Goal: Information Seeking & Learning: Find specific fact

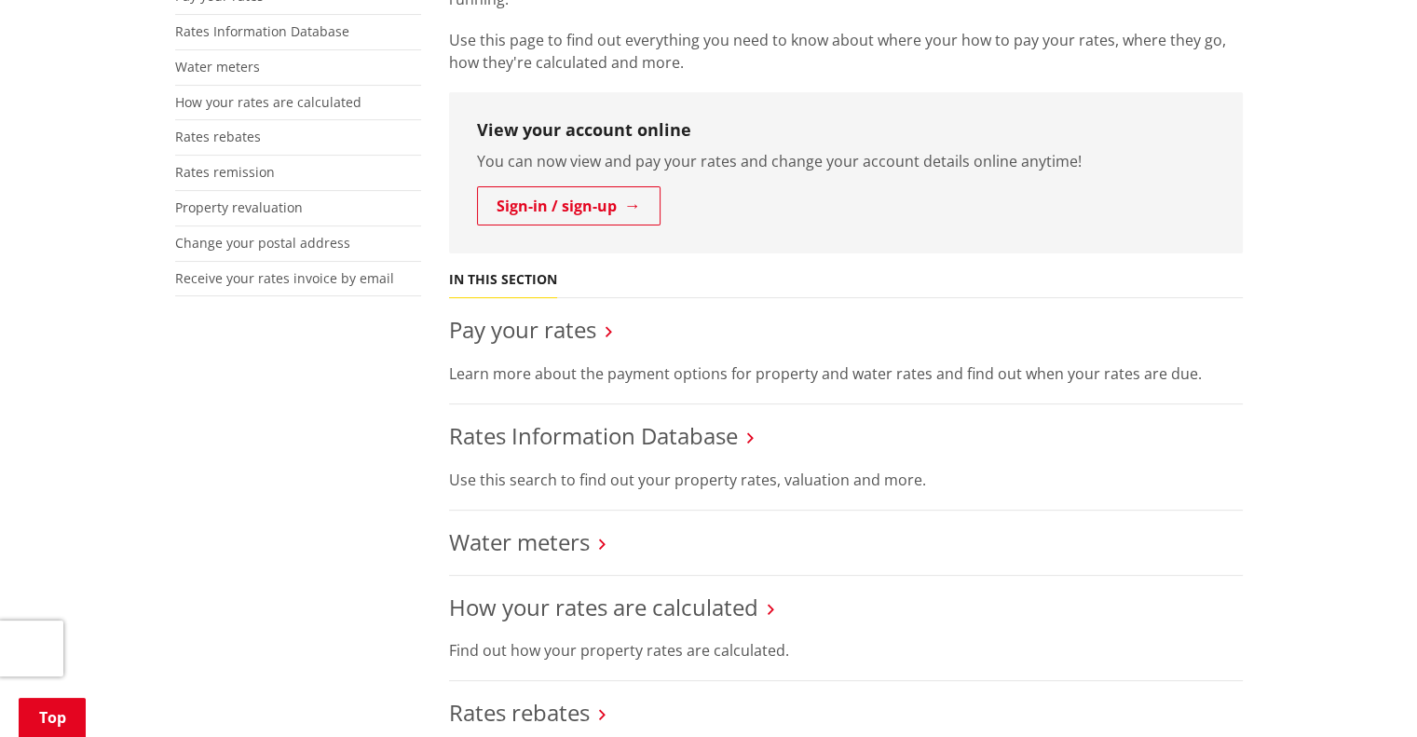
scroll to position [279, 0]
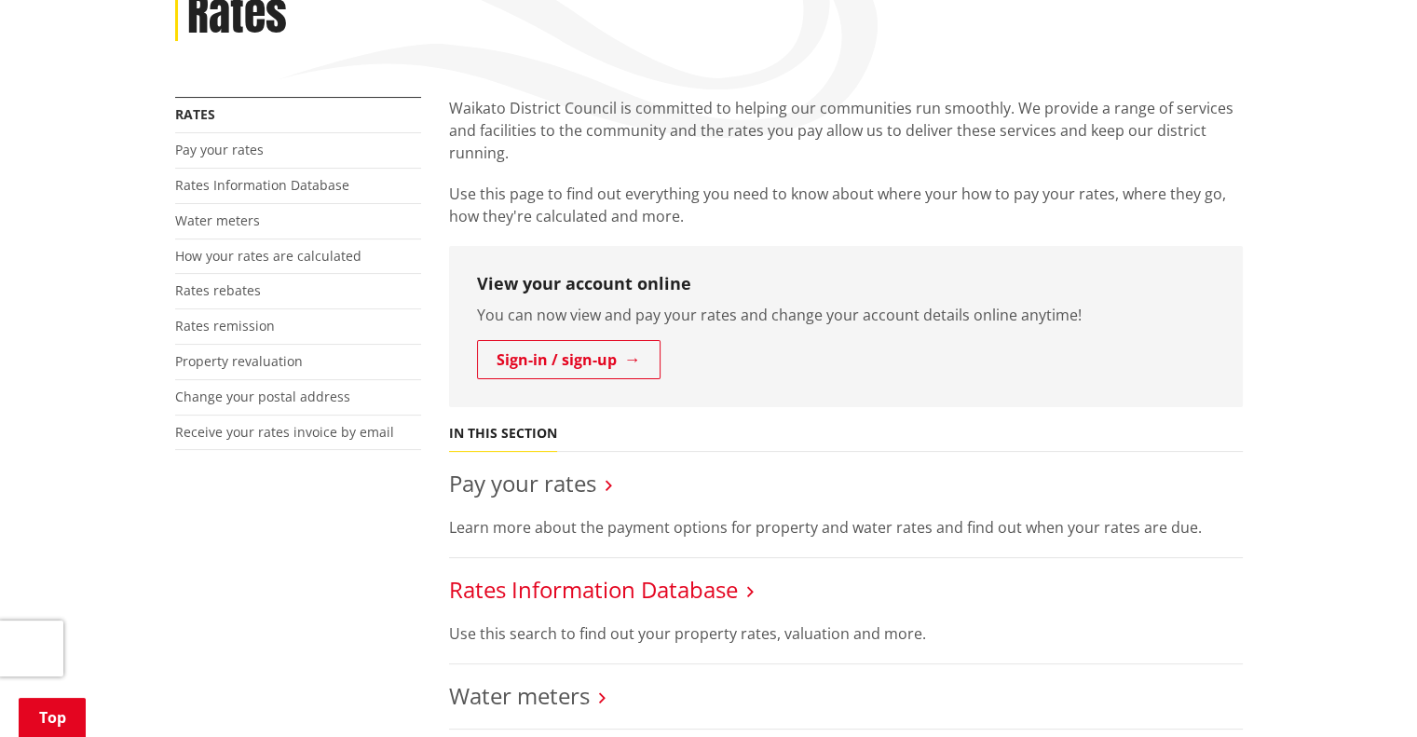
click at [511, 599] on link "Rates Information Database" at bounding box center [593, 589] width 289 height 31
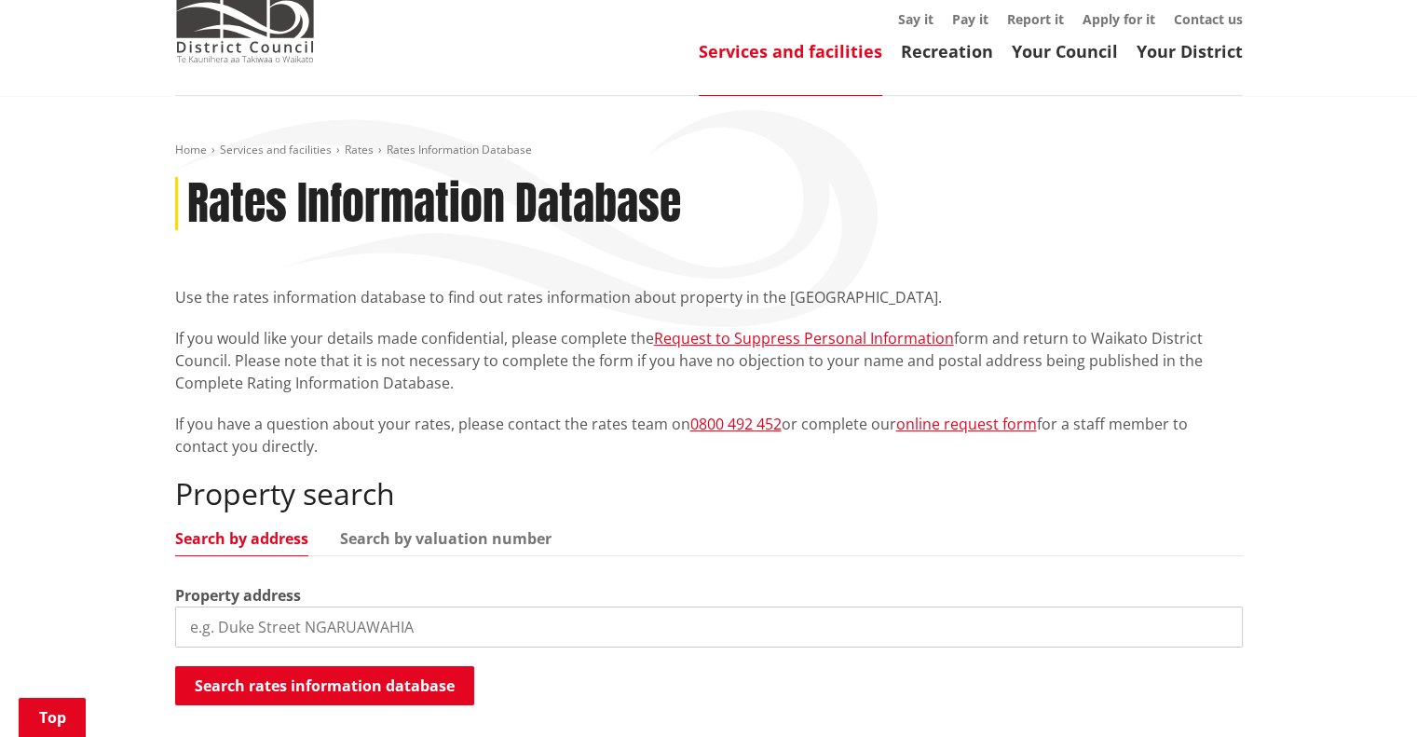
scroll to position [373, 0]
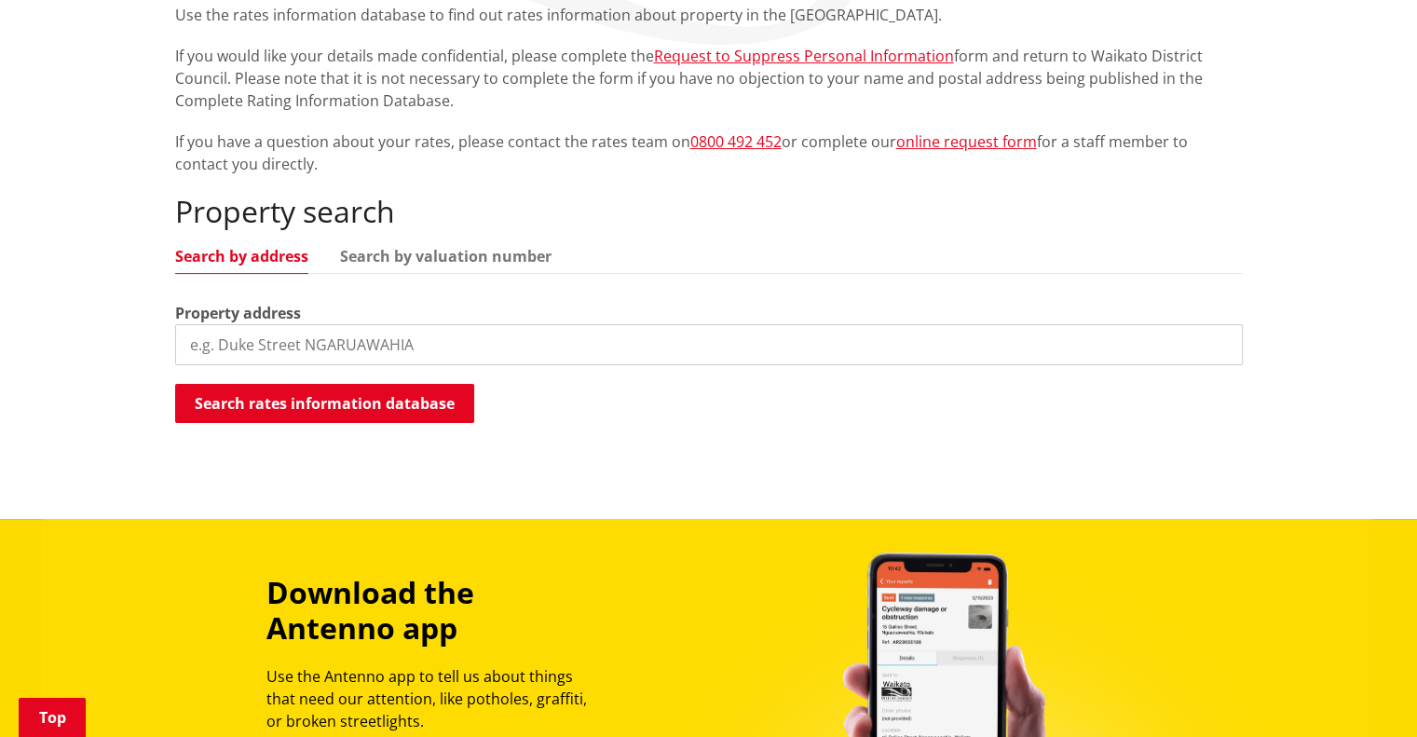
click at [361, 340] on input "search" at bounding box center [709, 344] width 1068 height 41
type input "8 lochside lane"
click at [361, 340] on input "8 lochside lane" at bounding box center [709, 344] width 1068 height 41
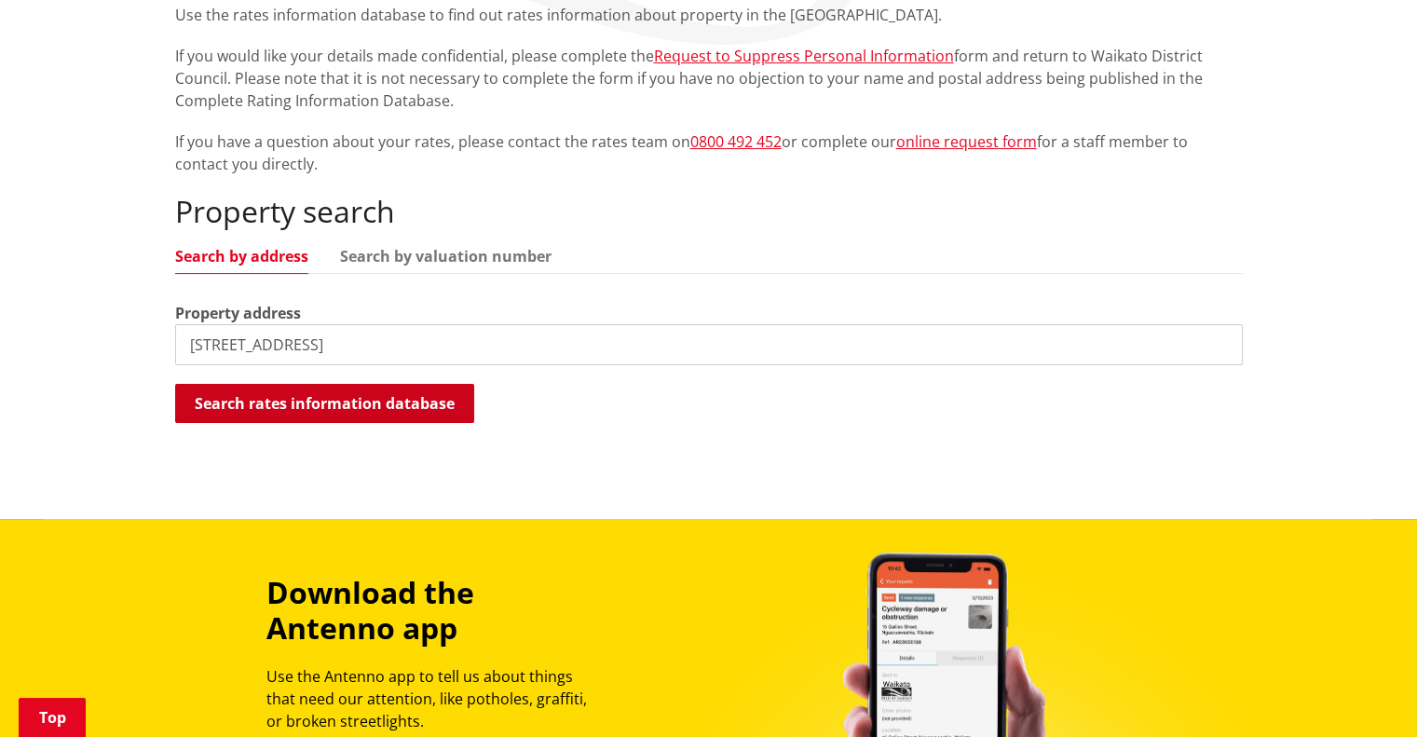
click at [347, 403] on button "Search rates information database" at bounding box center [324, 403] width 299 height 39
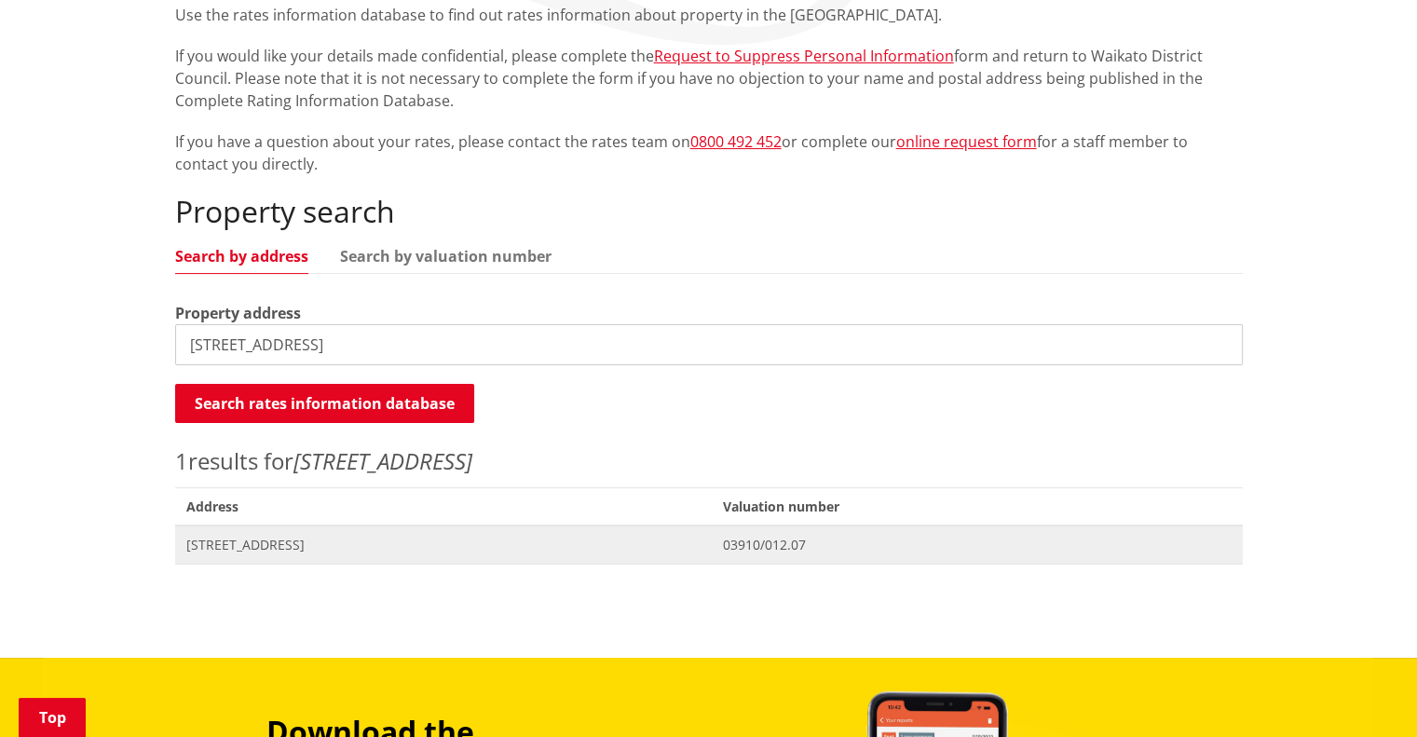
click at [278, 539] on span "[STREET_ADDRESS]" at bounding box center [443, 545] width 515 height 19
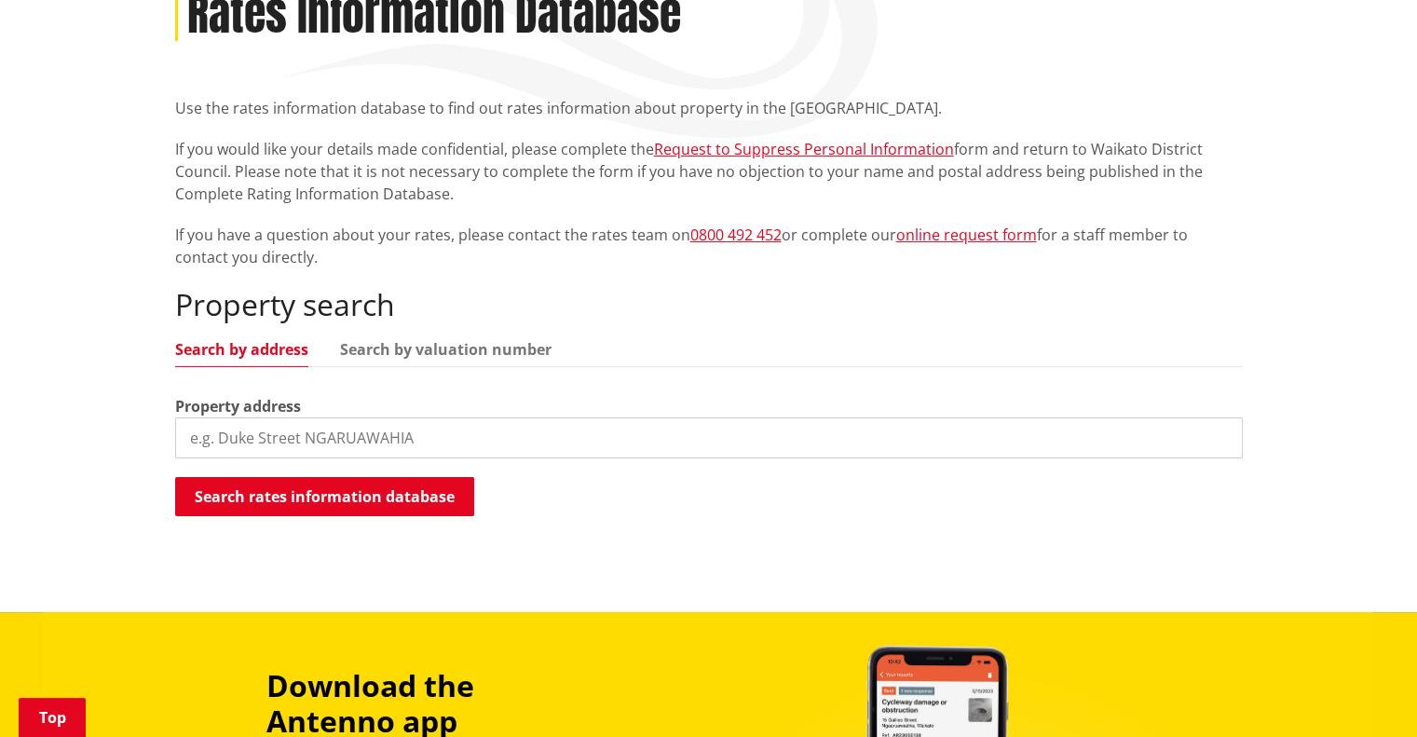
scroll to position [279, 0]
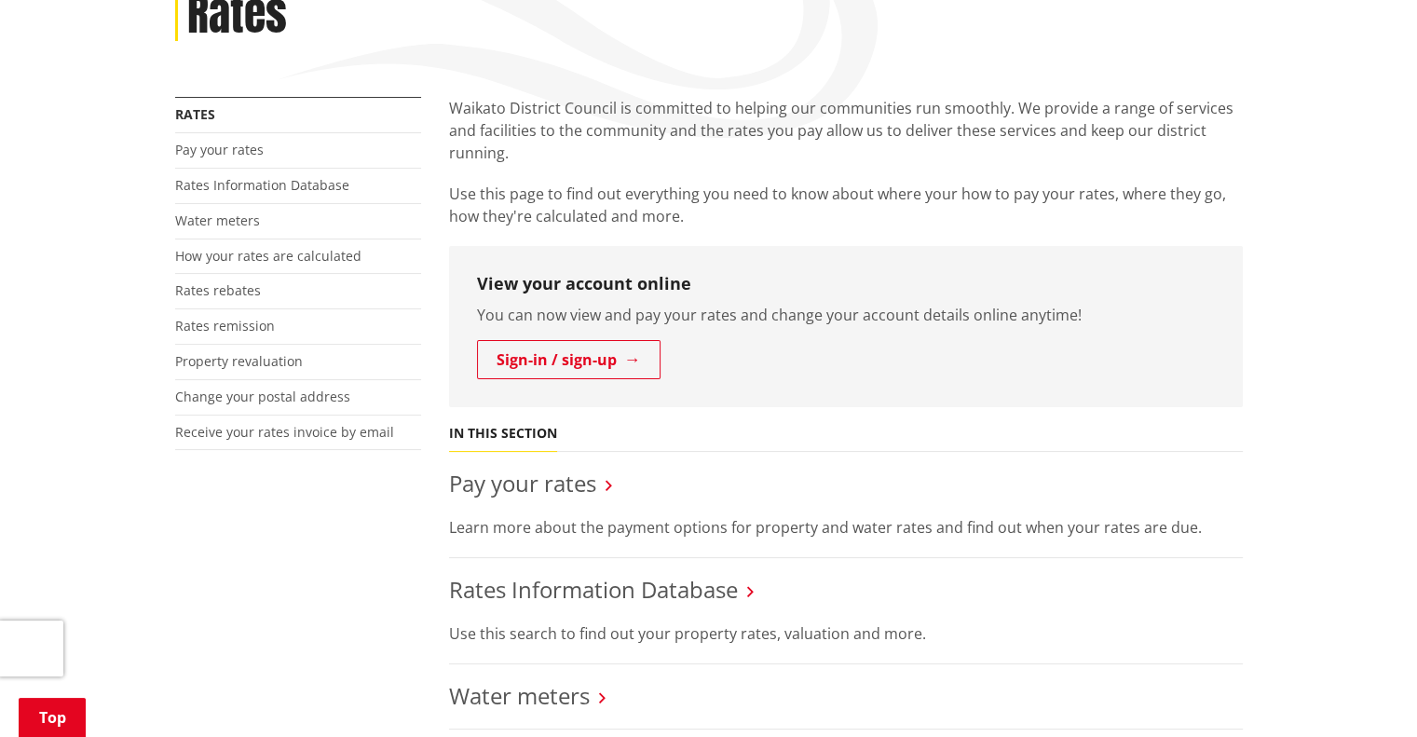
scroll to position [186, 0]
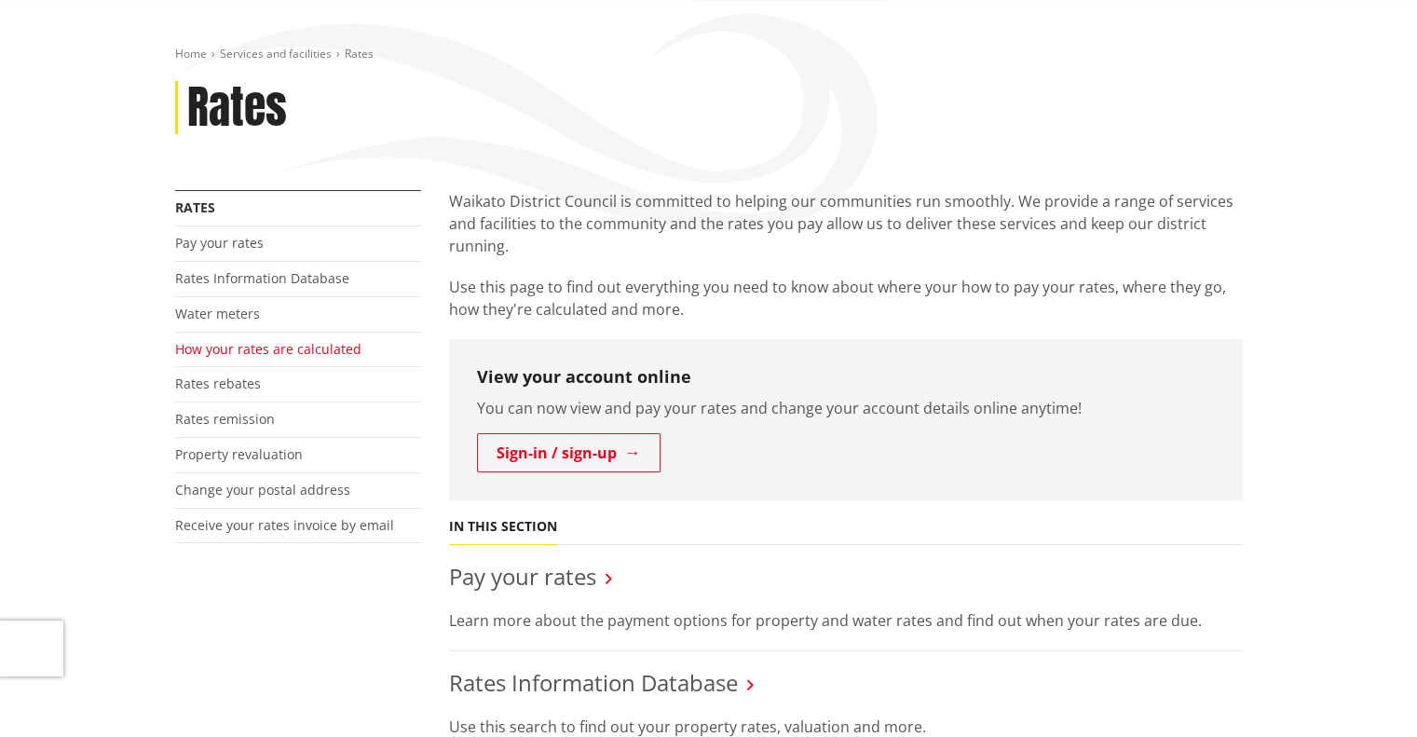
click at [270, 355] on link "How your rates are calculated" at bounding box center [268, 349] width 186 height 18
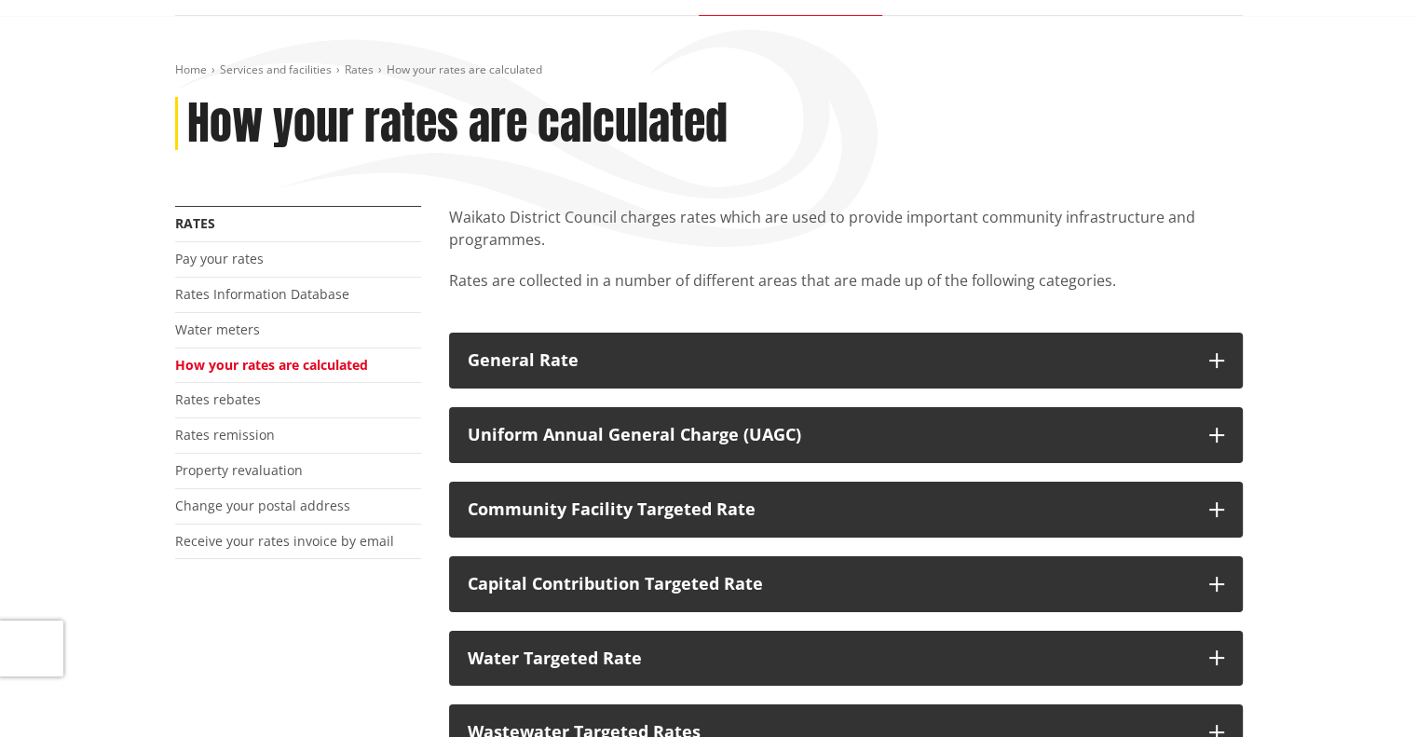
scroll to position [93, 0]
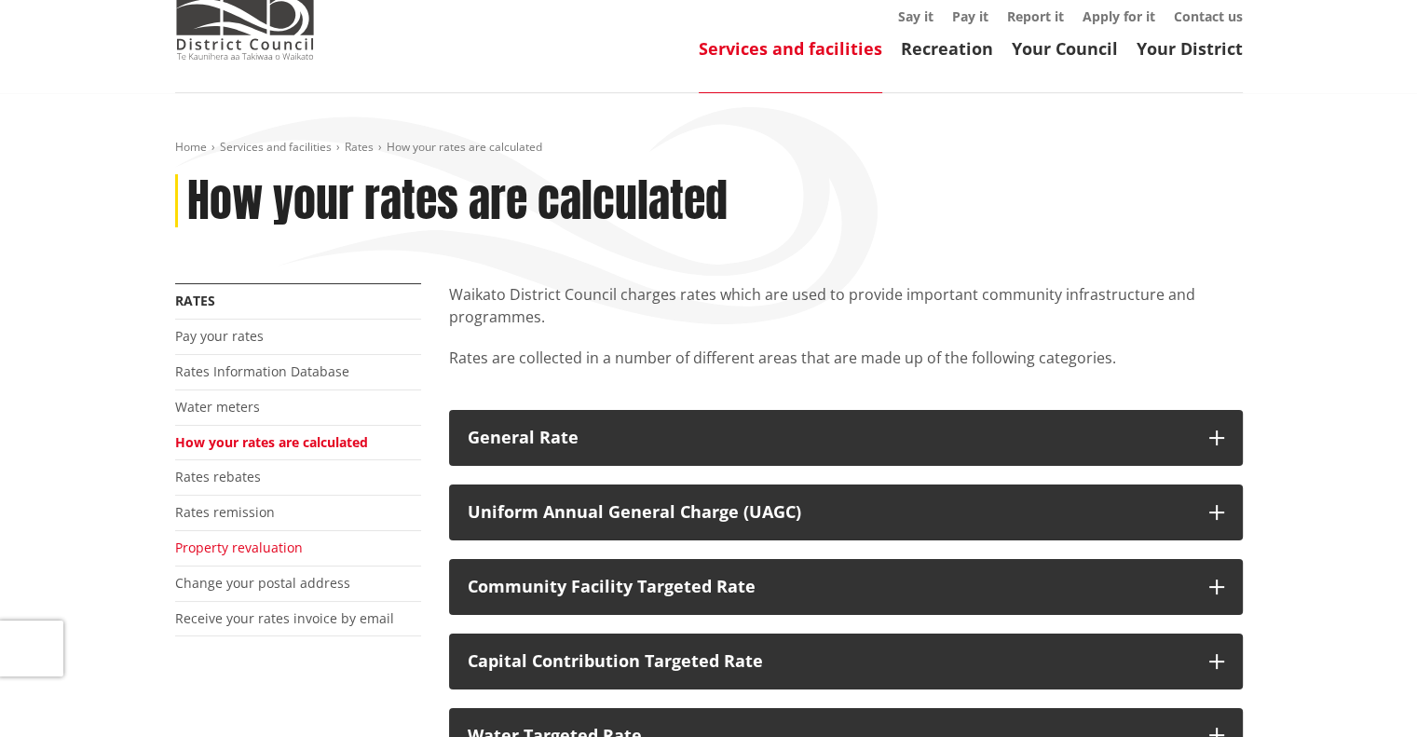
click at [273, 542] on link "Property revaluation" at bounding box center [239, 547] width 128 height 18
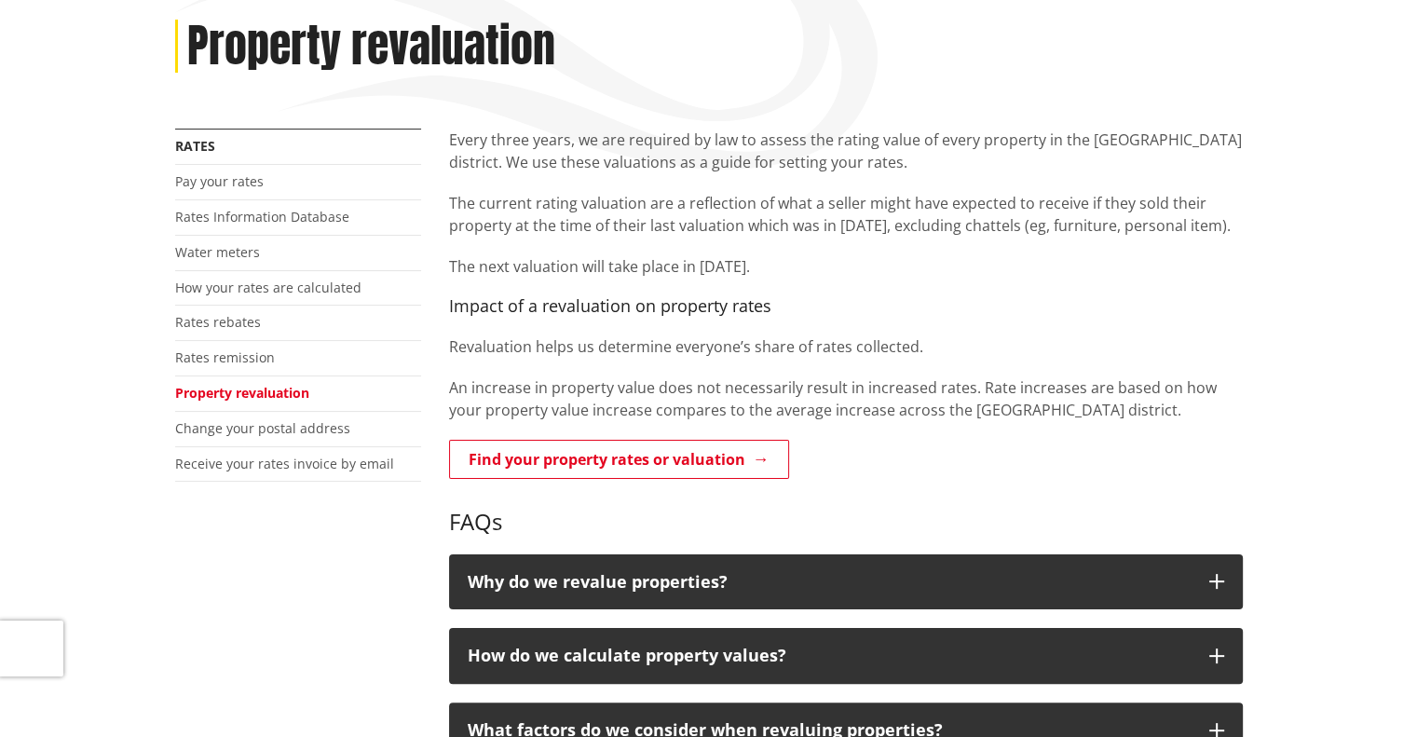
scroll to position [279, 0]
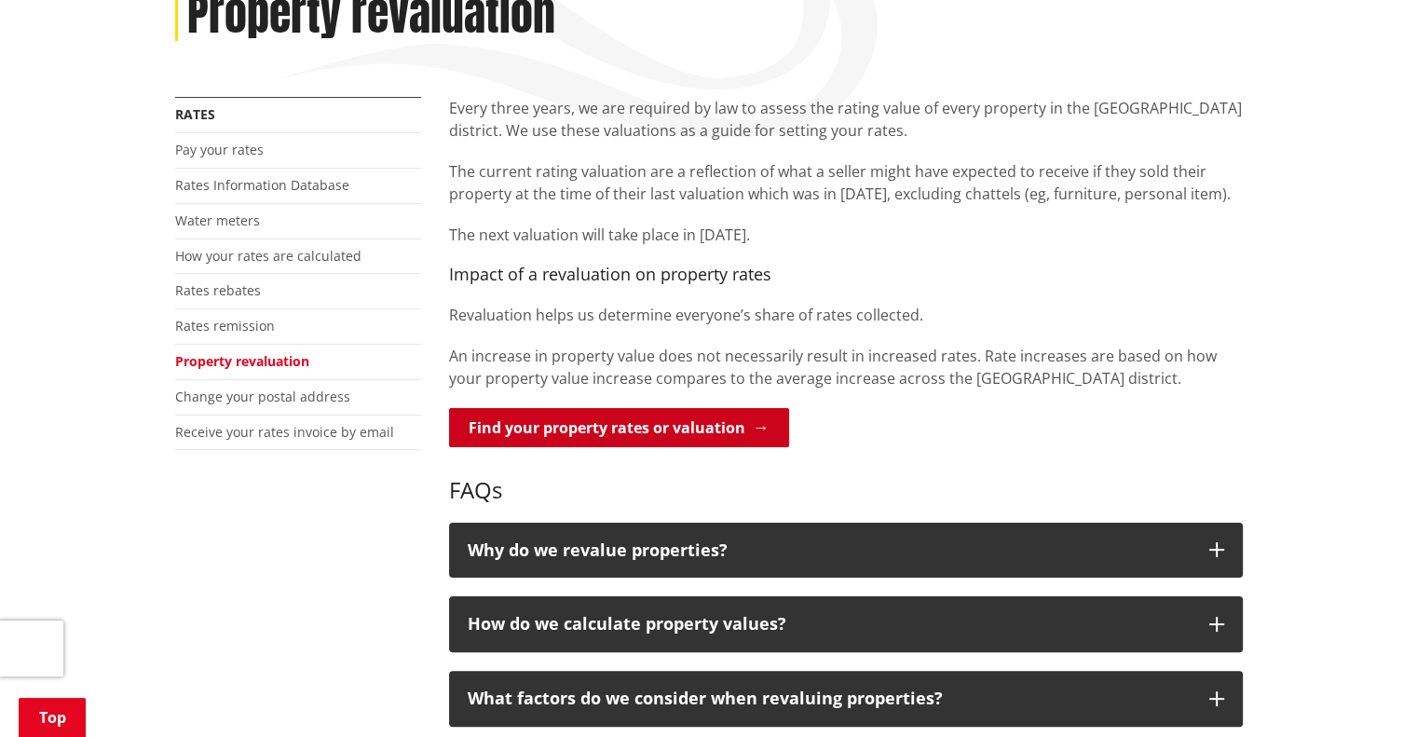
click at [514, 422] on link "Find your property rates or valuation" at bounding box center [619, 427] width 340 height 39
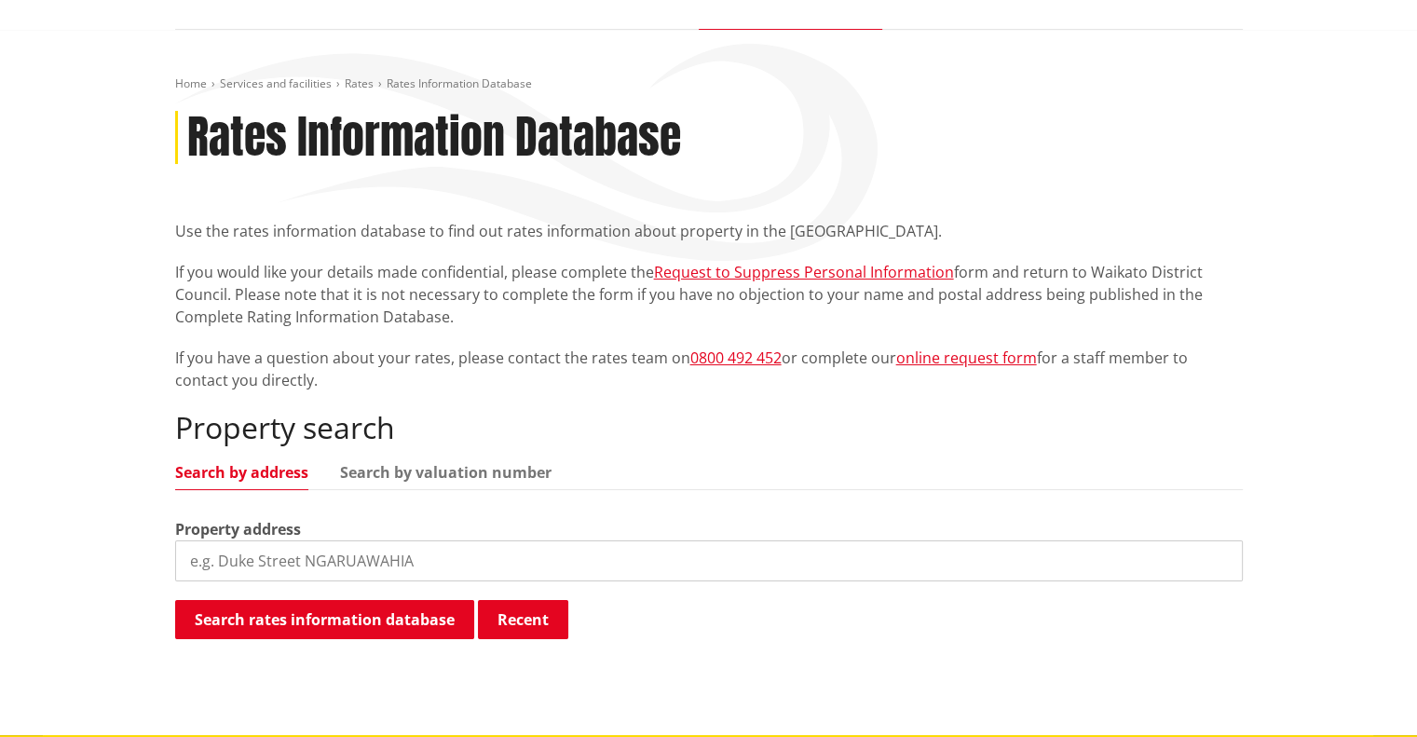
scroll to position [373, 0]
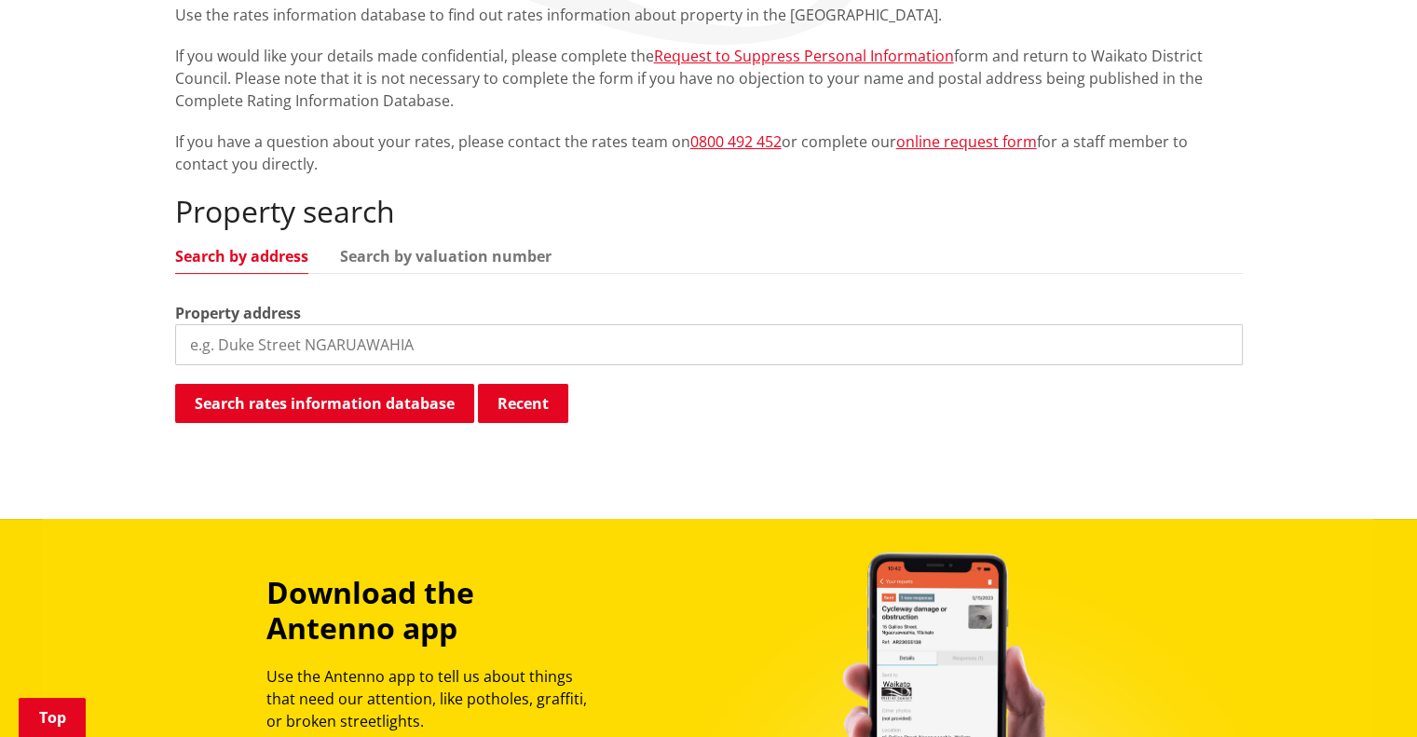
click at [469, 336] on input "search" at bounding box center [709, 344] width 1068 height 41
type input "[STREET_ADDRESS]"
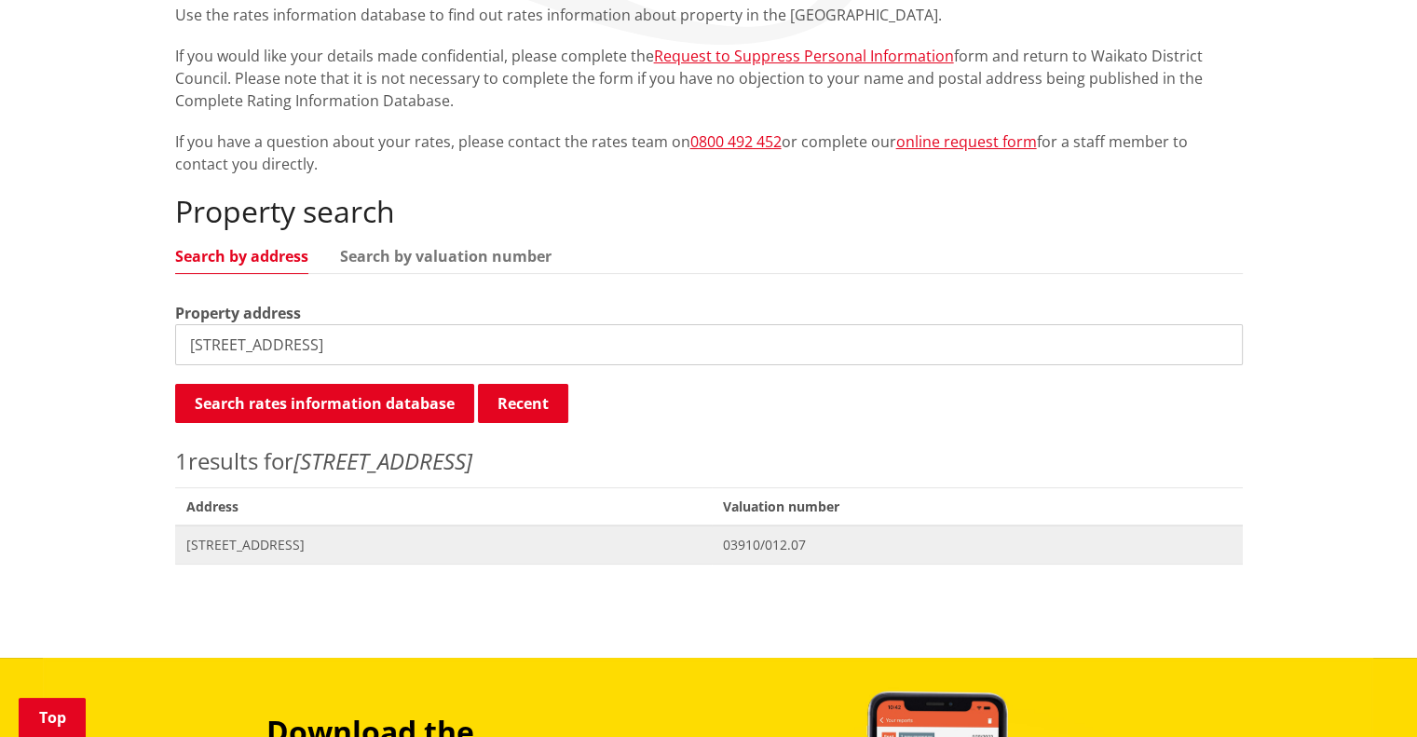
click at [799, 542] on span "03910/012.07" at bounding box center [977, 545] width 508 height 19
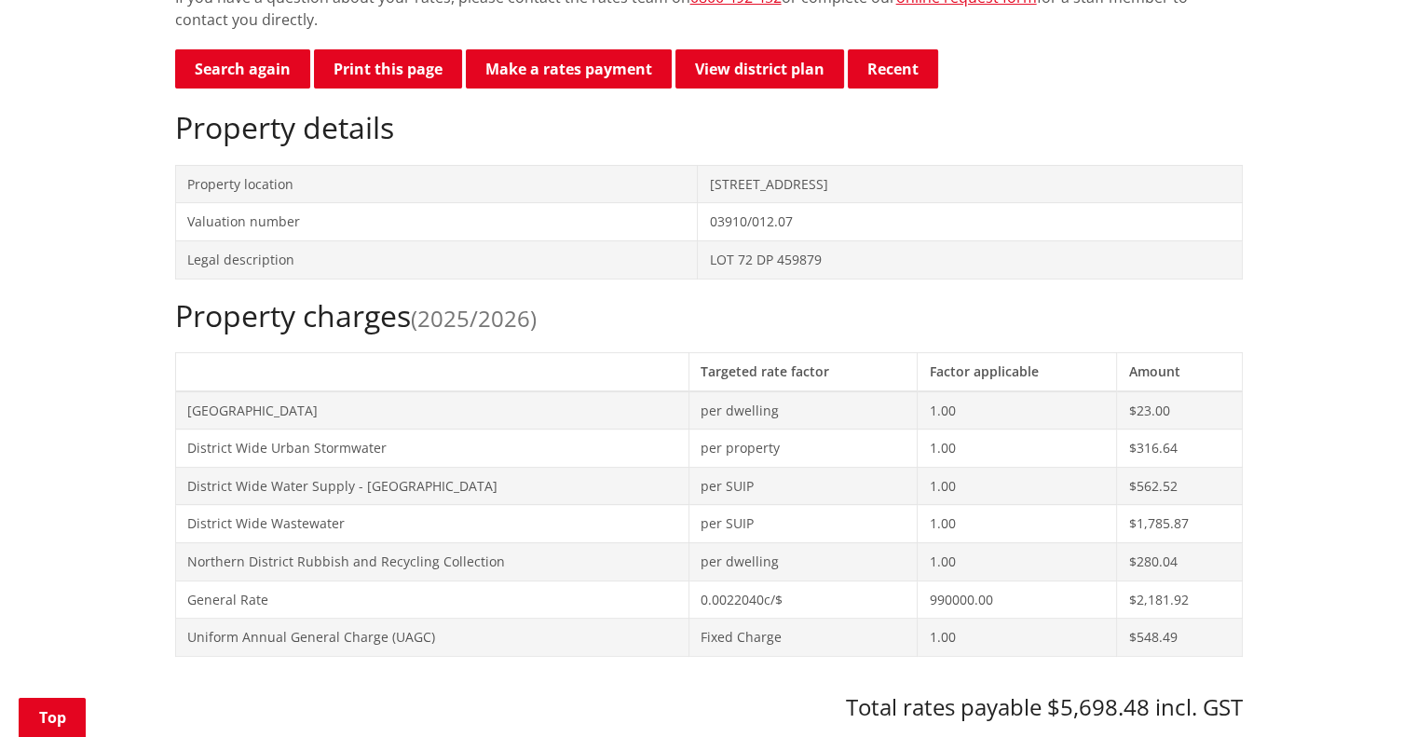
scroll to position [559, 0]
